Goal: Use online tool/utility: Utilize a website feature to perform a specific function

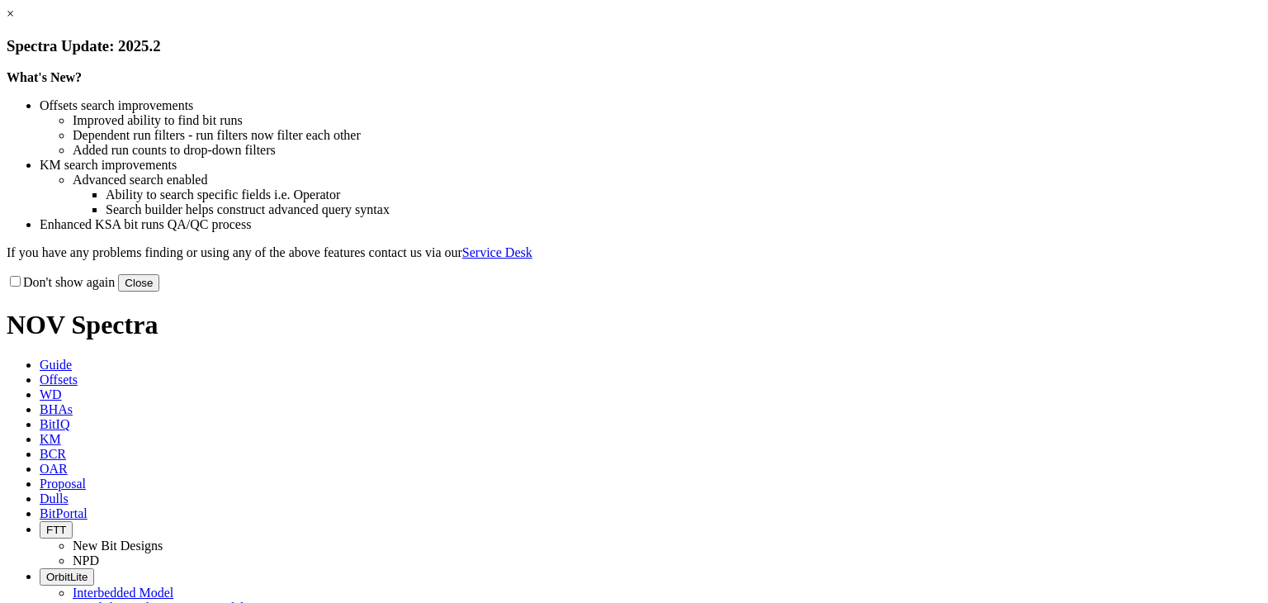
click at [14, 21] on link "×" at bounding box center [10, 14] width 7 height 14
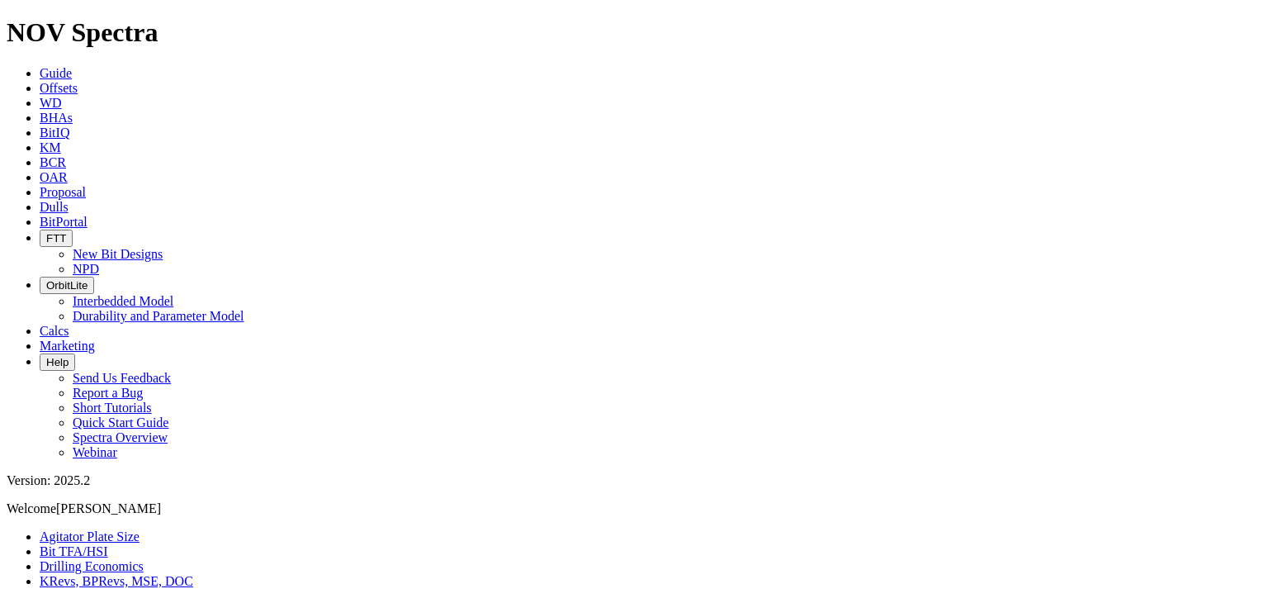
click at [108, 544] on link "Bit TFA/HSI" at bounding box center [74, 551] width 69 height 14
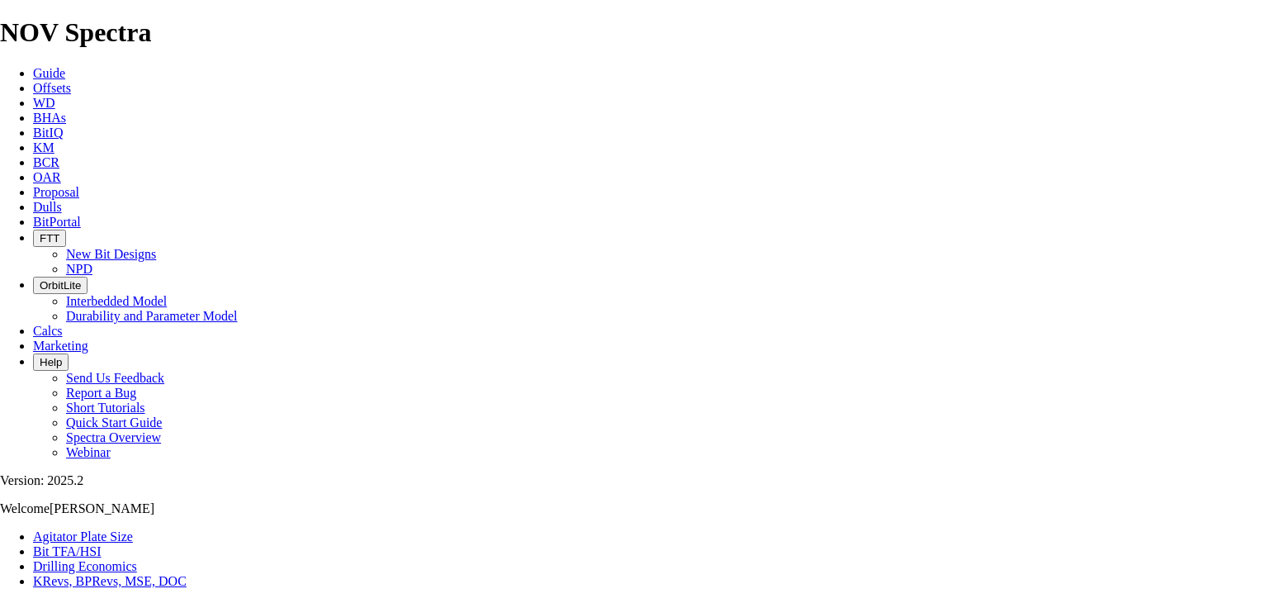
type input "36"
type input "600"
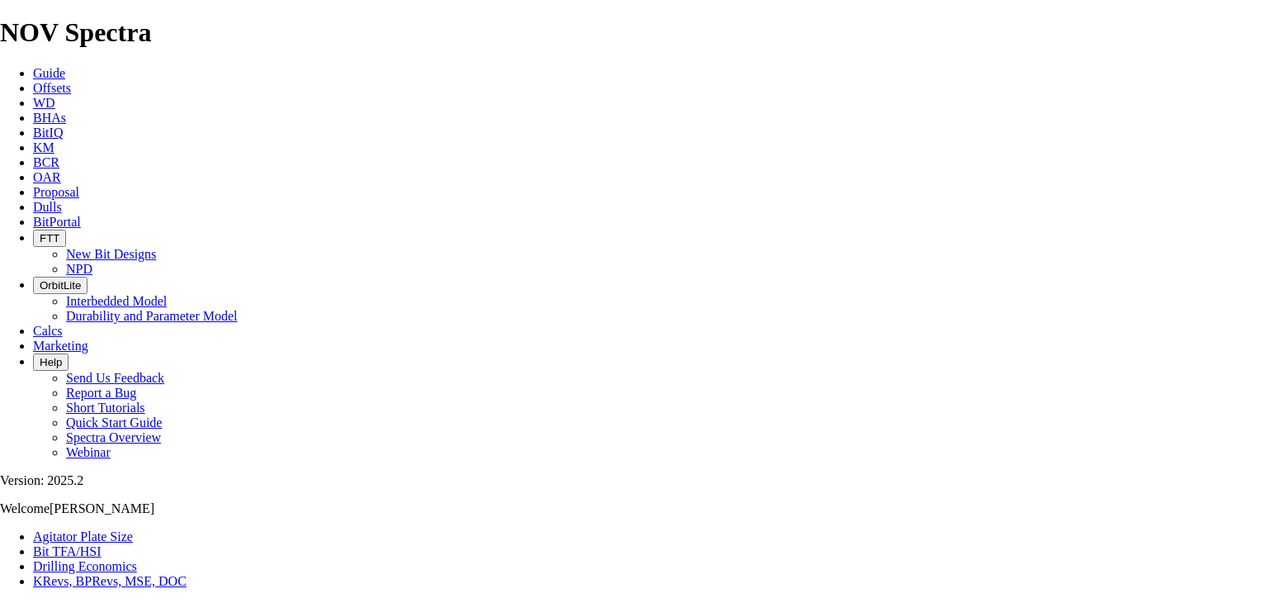
radio input "true"
radio input "false"
type input "1.03"
drag, startPoint x: 478, startPoint y: 433, endPoint x: 459, endPoint y: 433, distance: 19.0
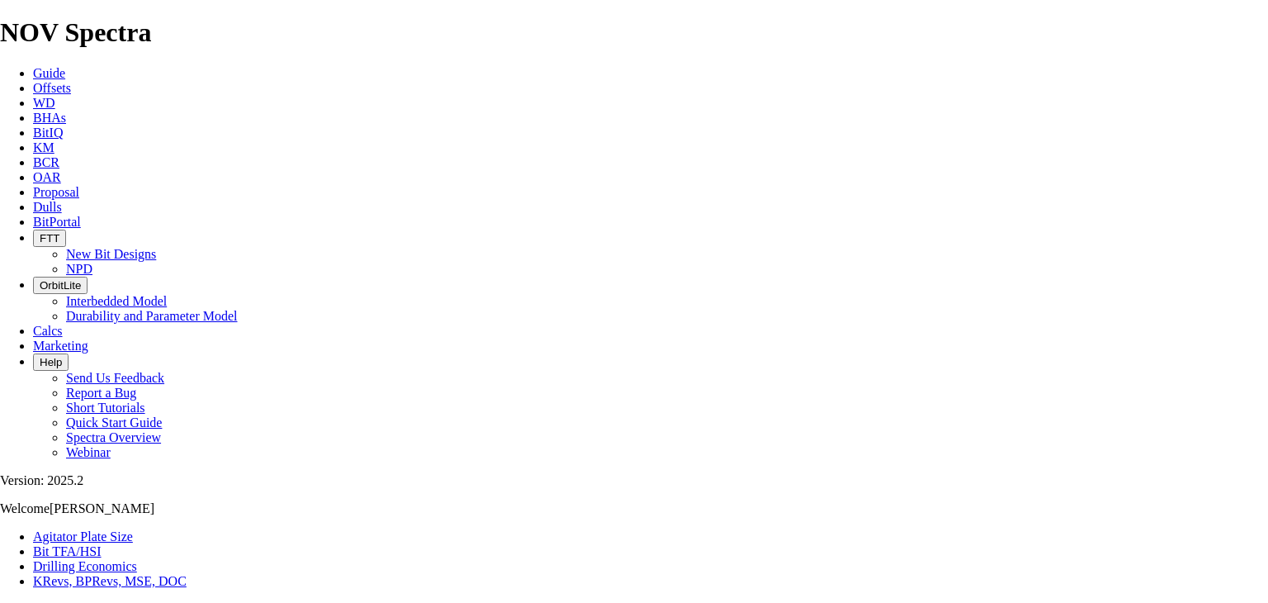
type input "6"
select select "number:20"
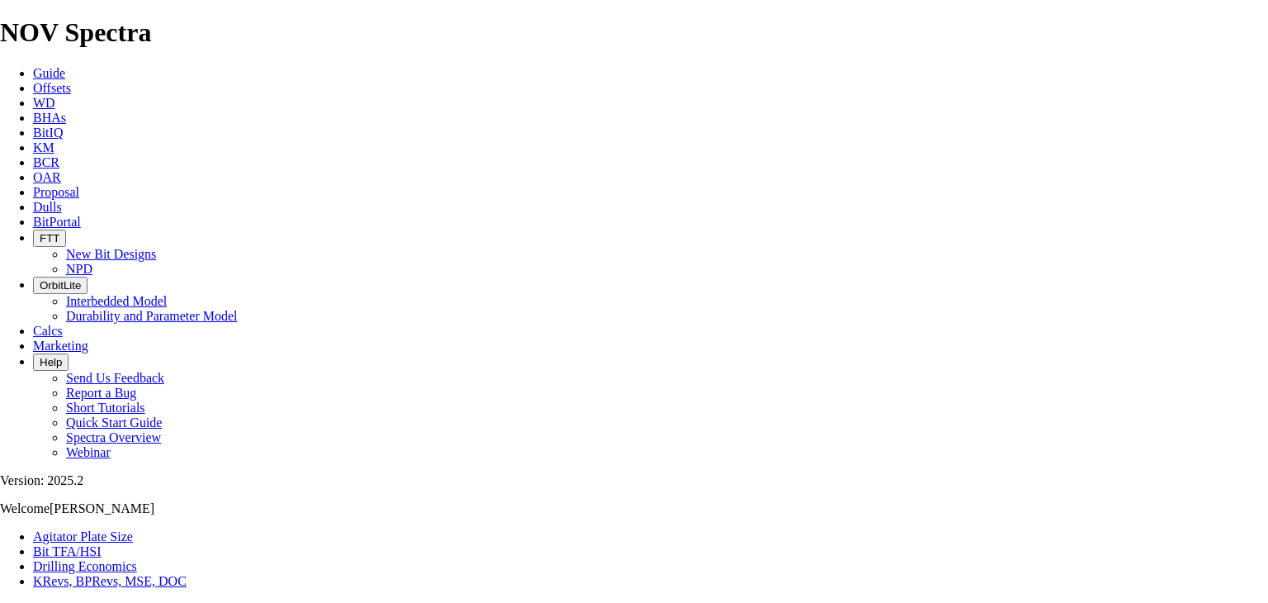
select select "number:20"
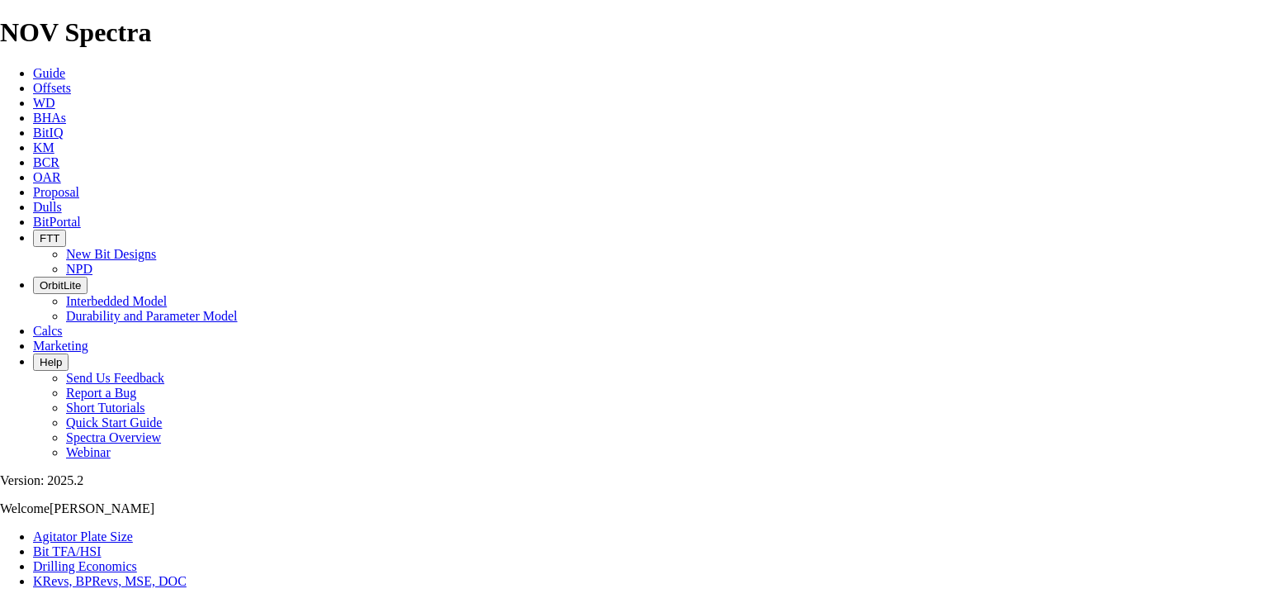
select select "number:32"
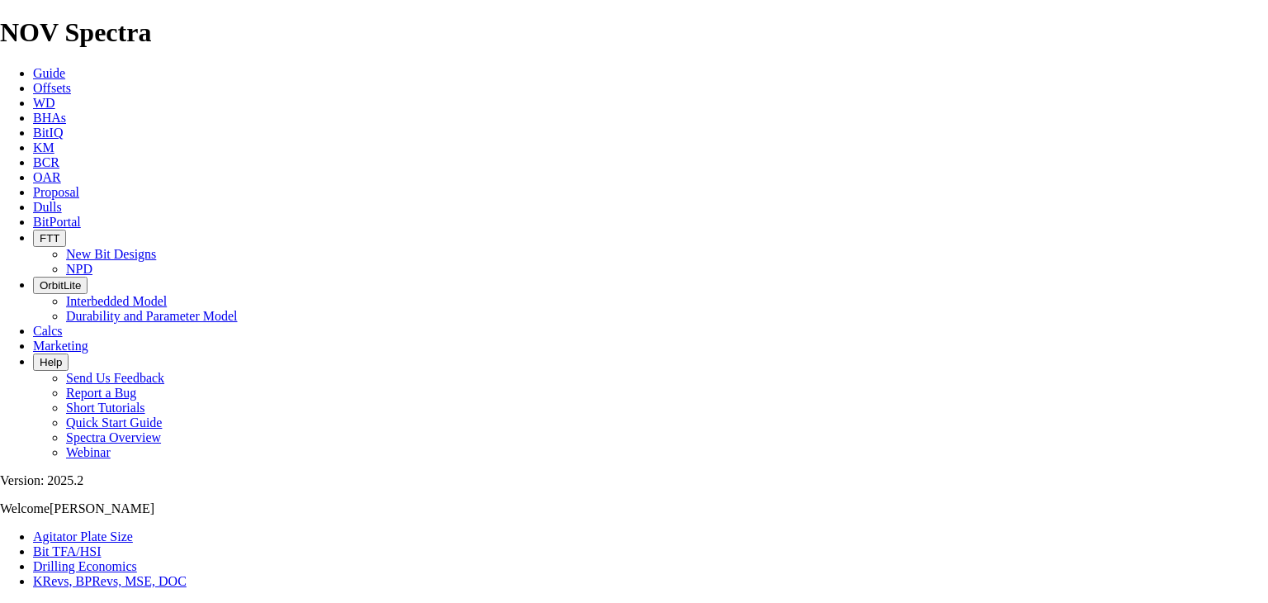
select select "number:32"
checkbox input "true"
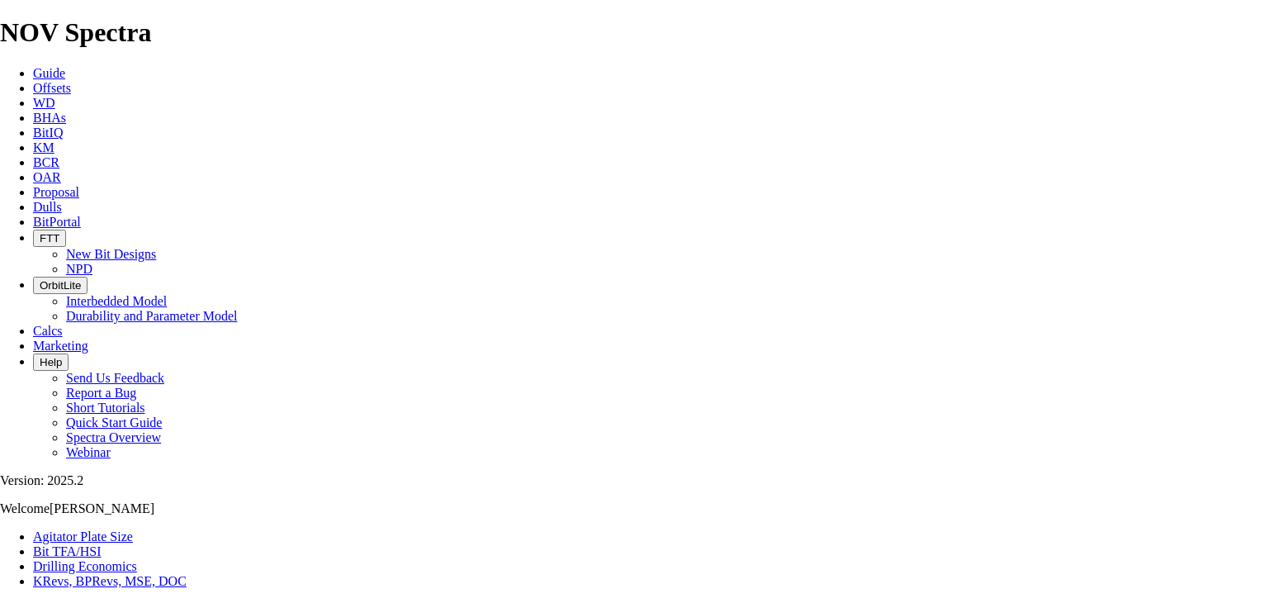
type input "6"
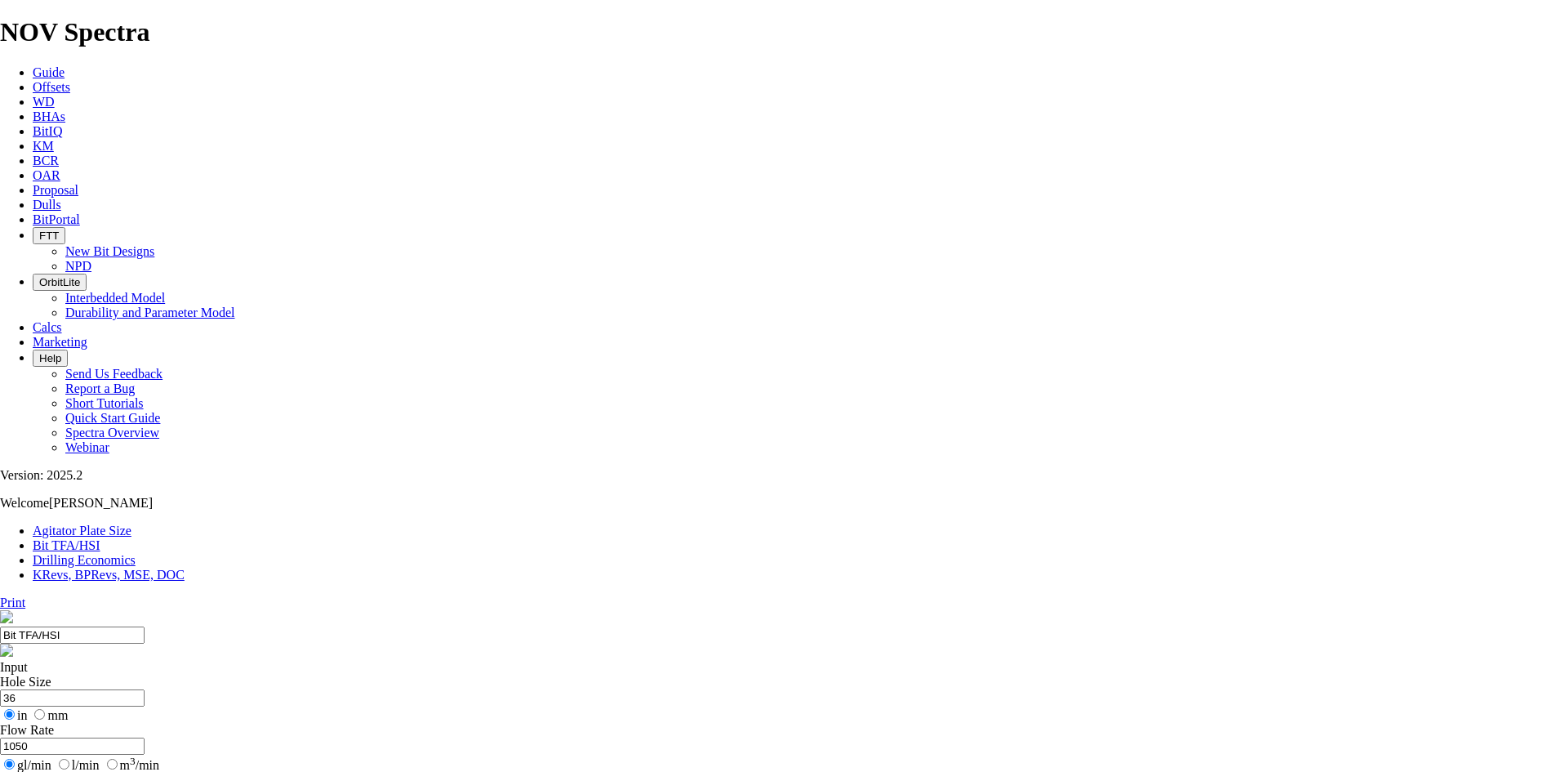
type input "1050"
